Goal: Information Seeking & Learning: Learn about a topic

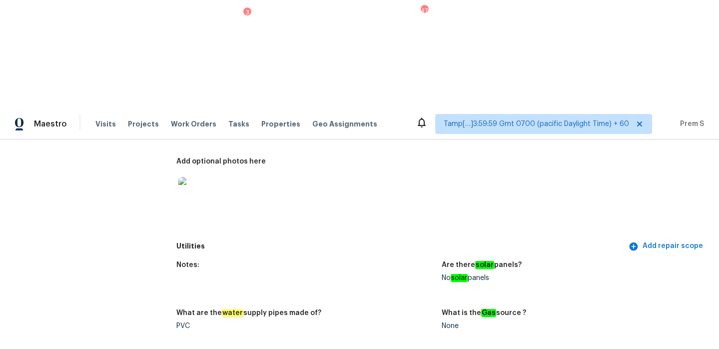
scroll to position [396, 0]
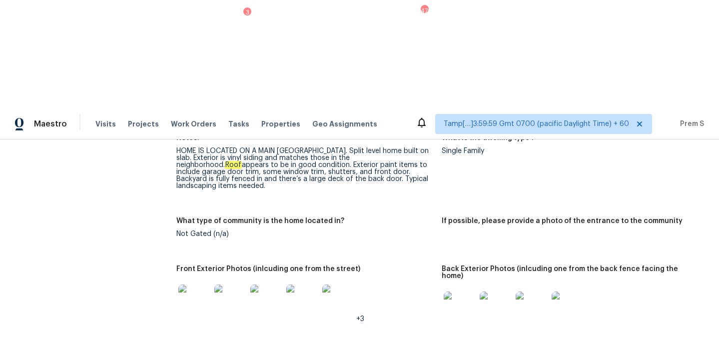
click at [248, 278] on div at bounding box center [266, 300] width 36 height 44
click at [235, 284] on img at bounding box center [230, 300] width 32 height 32
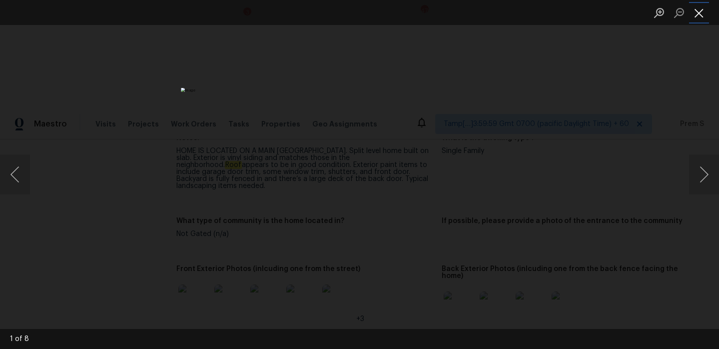
click at [700, 13] on button "Close lightbox" at bounding box center [699, 12] width 20 height 17
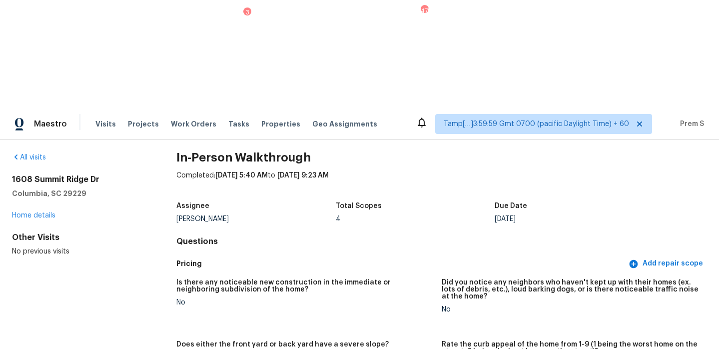
scroll to position [0, 0]
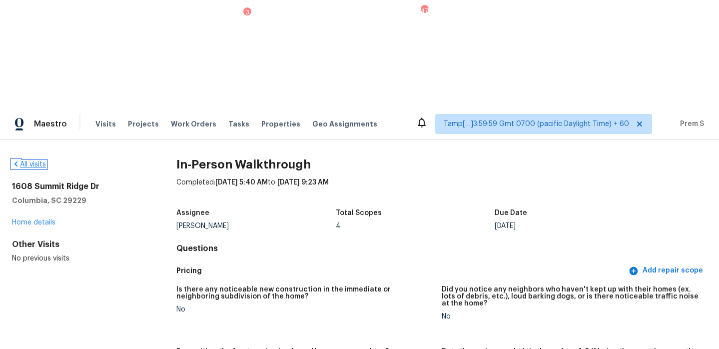
click at [45, 161] on link "All visits" at bounding box center [29, 164] width 34 height 7
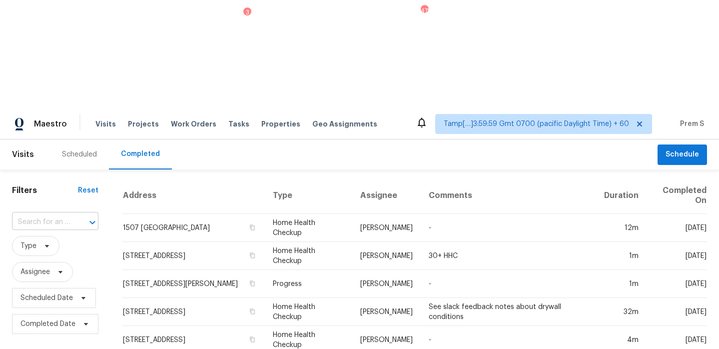
click at [73, 215] on div at bounding box center [85, 222] width 26 height 14
paste input "[STREET_ADDRESS]"
type input "[STREET_ADDRESS]"
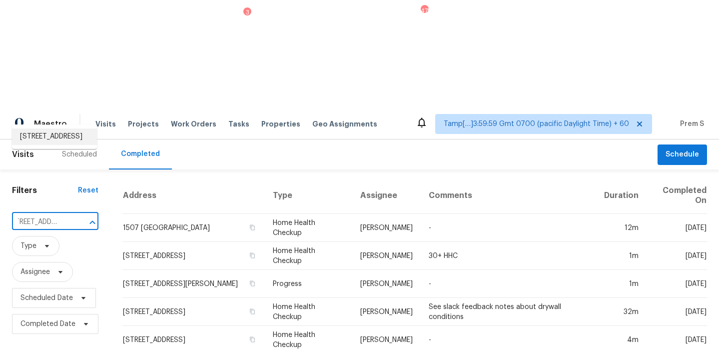
click at [65, 133] on li "[STREET_ADDRESS]" at bounding box center [54, 136] width 85 height 16
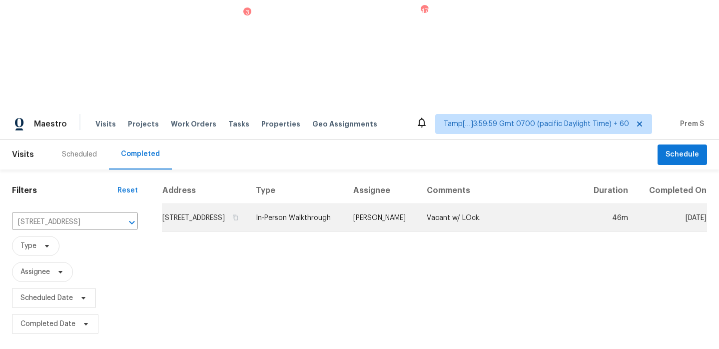
click at [178, 204] on td "[STREET_ADDRESS]" at bounding box center [205, 218] width 86 height 28
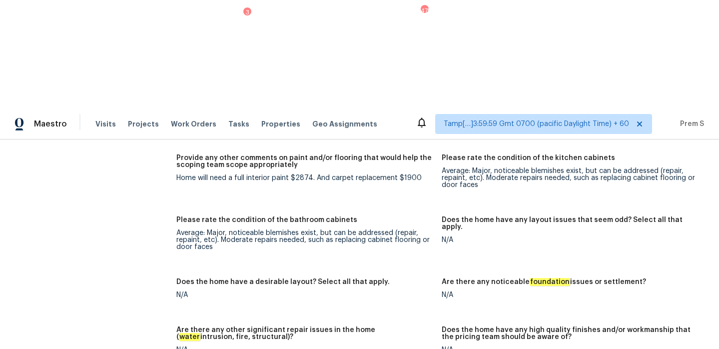
scroll to position [1848, 0]
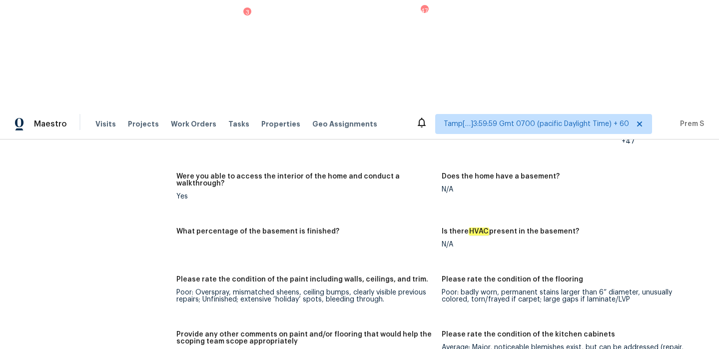
scroll to position [1080, 0]
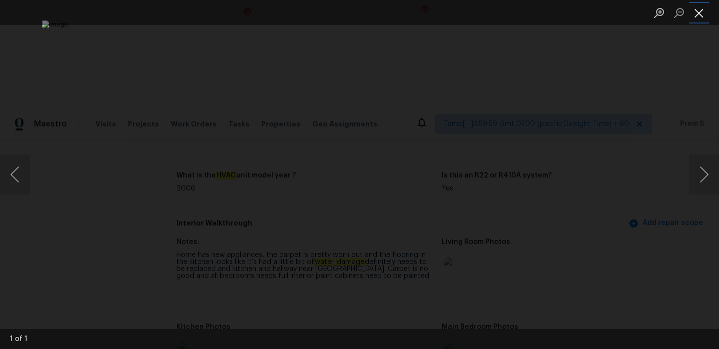
click at [703, 17] on button "Close lightbox" at bounding box center [699, 12] width 20 height 17
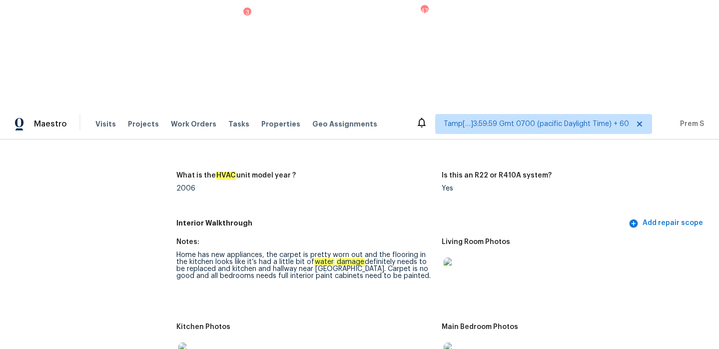
scroll to position [1158, 0]
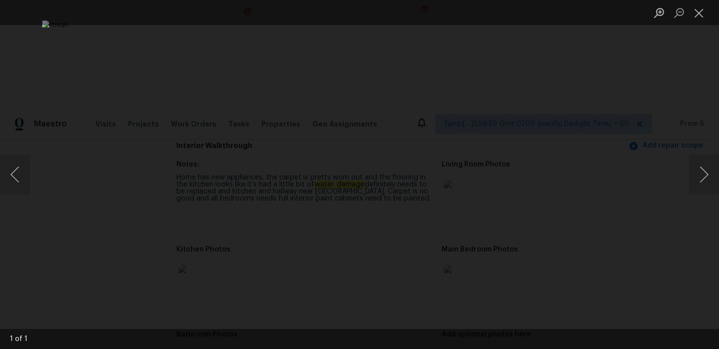
click at [698, 3] on li "Lightbox" at bounding box center [699, 12] width 20 height 25
click at [701, 11] on button "Close lightbox" at bounding box center [699, 12] width 20 height 17
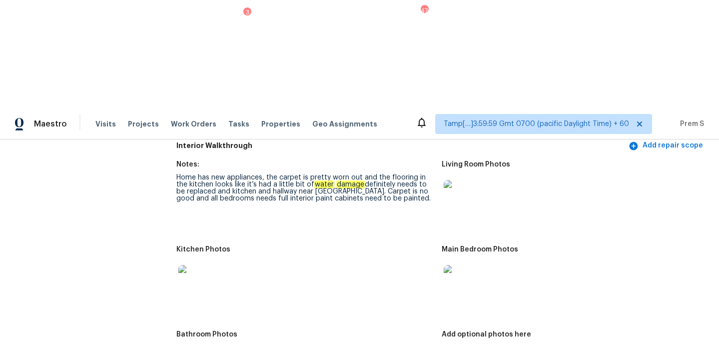
click at [460, 180] on img at bounding box center [460, 196] width 32 height 32
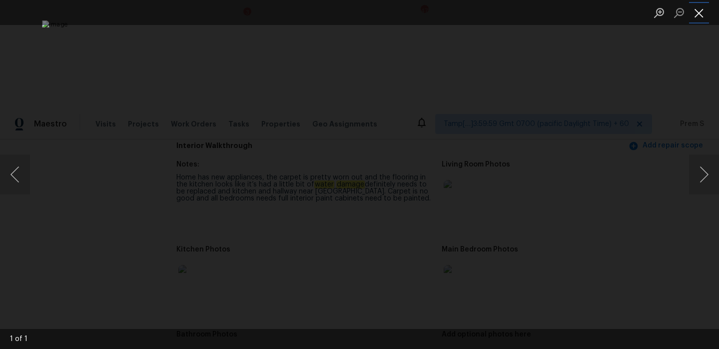
click at [699, 11] on button "Close lightbox" at bounding box center [699, 12] width 20 height 17
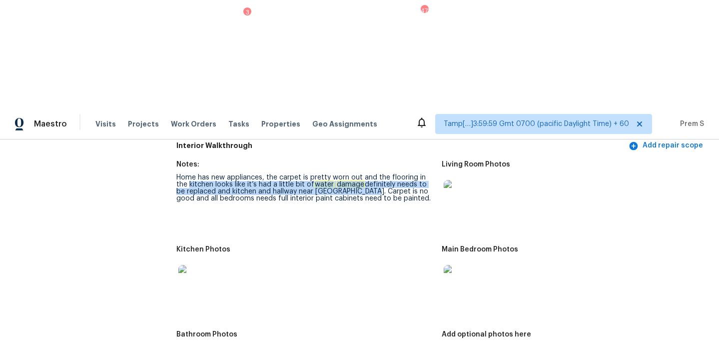
drag, startPoint x: 176, startPoint y: 69, endPoint x: 357, endPoint y: 75, distance: 181.1
click at [357, 174] on div "Home has new appliances, the carpet is pretty worn out and the flooring in the …" at bounding box center [304, 188] width 257 height 28
drag, startPoint x: 357, startPoint y: 75, endPoint x: 207, endPoint y: 74, distance: 150.0
click at [207, 174] on div "Home has new appliances, the carpet is pretty worn out and the flooring in the …" at bounding box center [304, 188] width 257 height 28
copy div "kitchen looks like it’s had a little bit of water damage definitely needs to be…"
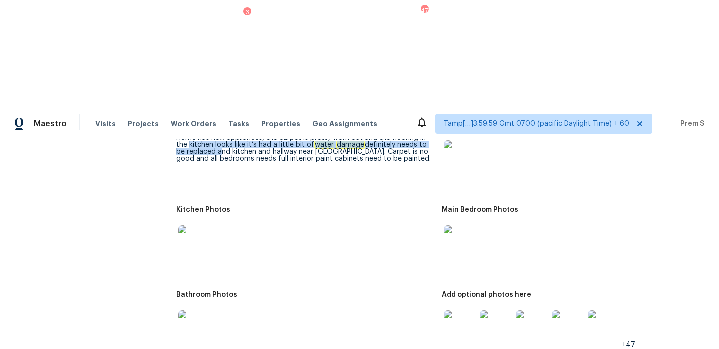
scroll to position [1212, 0]
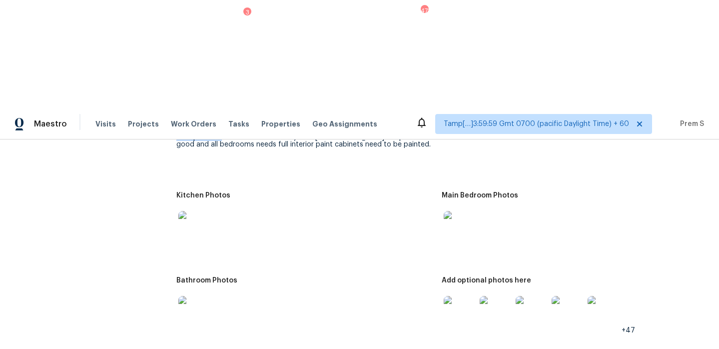
click at [561, 296] on img at bounding box center [568, 312] width 32 height 32
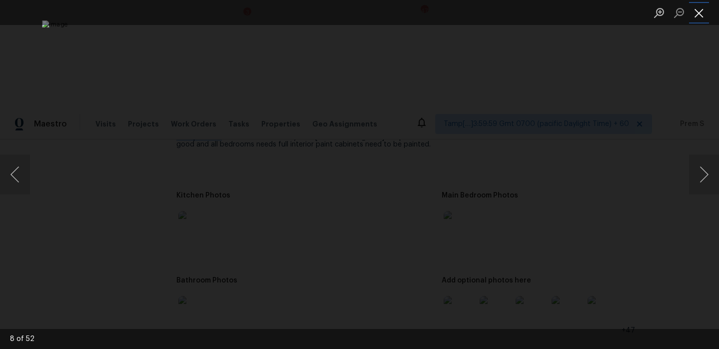
click at [701, 14] on button "Close lightbox" at bounding box center [699, 12] width 20 height 17
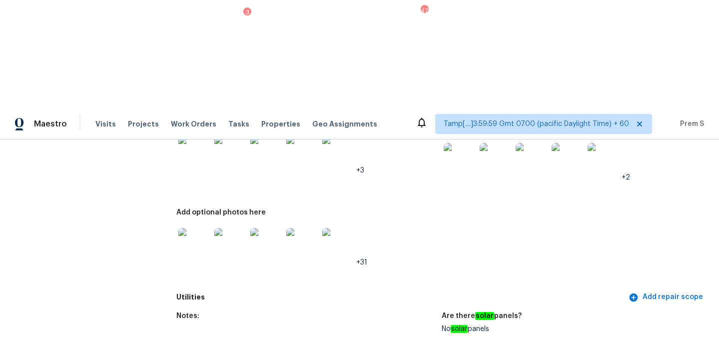
scroll to position [0, 0]
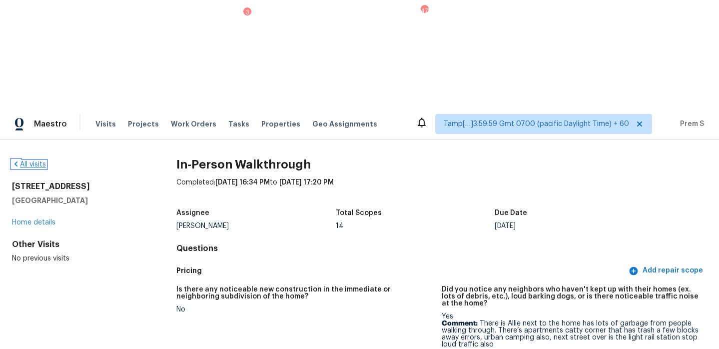
click at [36, 161] on link "All visits" at bounding box center [29, 164] width 34 height 7
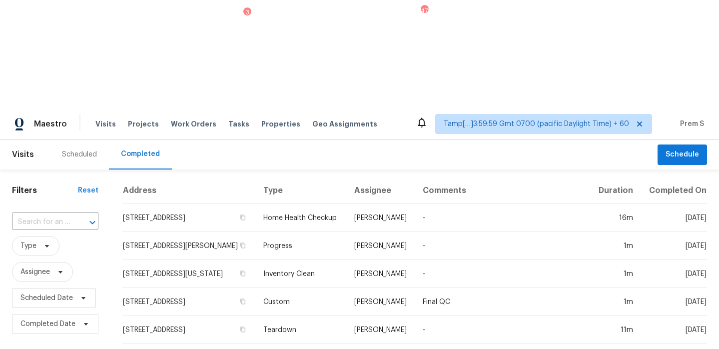
click at [51, 211] on div "​" at bounding box center [55, 221] width 86 height 21
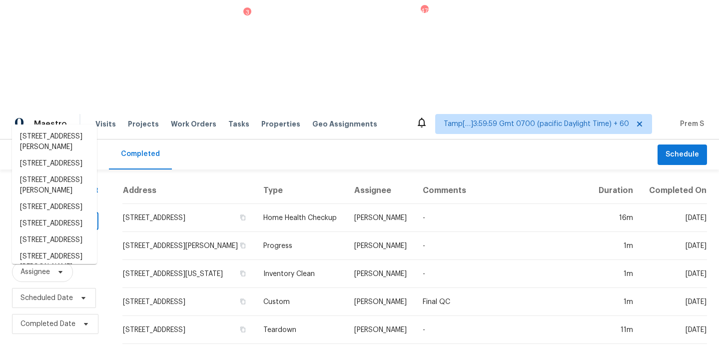
click at [51, 214] on input "text" at bounding box center [41, 221] width 58 height 15
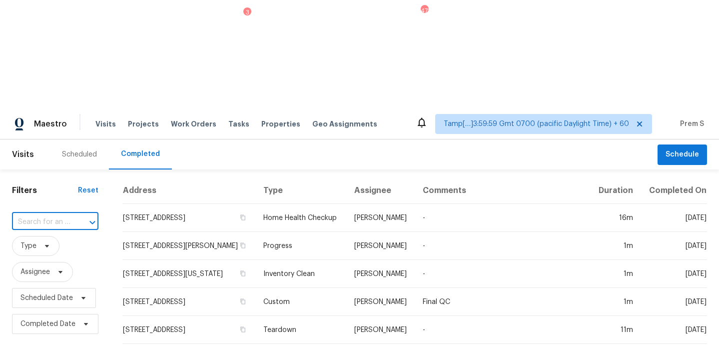
paste input "[STREET_ADDRESS]"
drag, startPoint x: 18, startPoint y: 115, endPoint x: 97, endPoint y: 114, distance: 79.0
click at [97, 214] on div "[STREET_ADDRESS] ​" at bounding box center [55, 221] width 86 height 15
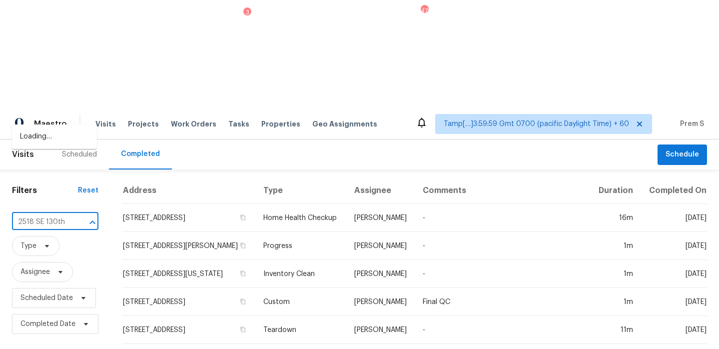
type input "2518 SE 130t"
click at [53, 143] on li "[STREET_ADDRESS]" at bounding box center [54, 136] width 85 height 16
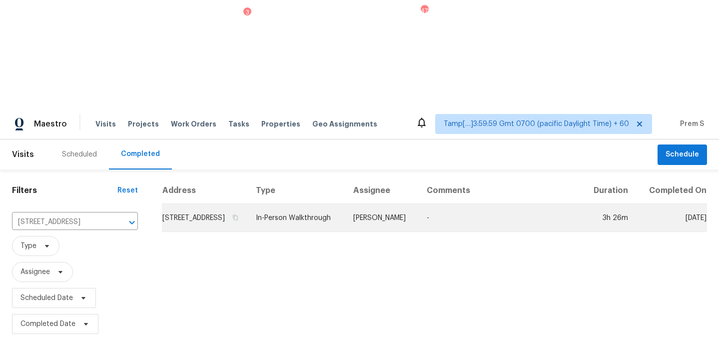
click at [191, 204] on td "[STREET_ADDRESS]" at bounding box center [205, 218] width 86 height 28
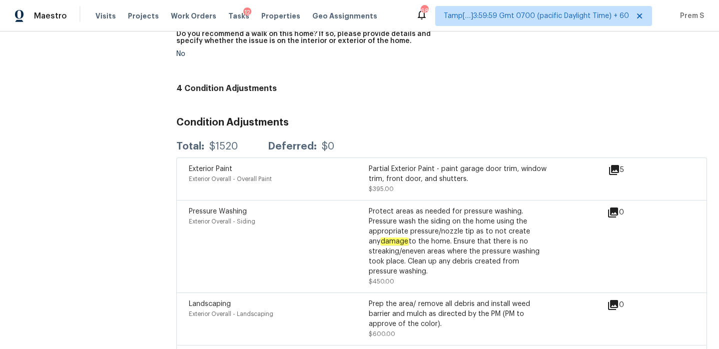
scroll to position [2627, 0]
